Goal: Information Seeking & Learning: Learn about a topic

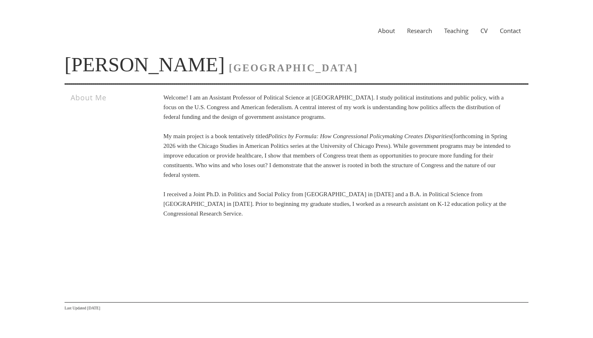
click at [492, 37] on div "About Research Teaching CV Contact" at bounding box center [297, 30] width 464 height 29
click at [488, 29] on link "CV" at bounding box center [483, 31] width 19 height 8
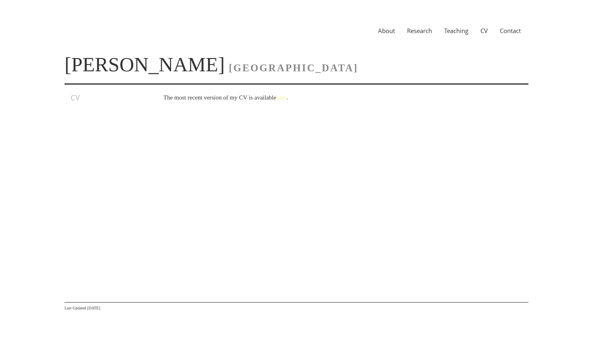
click at [287, 96] on link "here" at bounding box center [281, 97] width 10 height 6
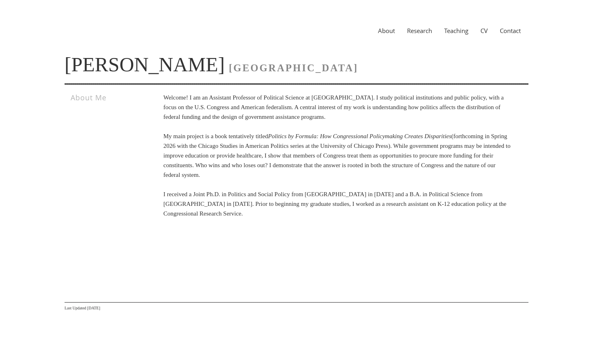
click at [381, 30] on link "About" at bounding box center [386, 31] width 29 height 8
